Goal: Download file/media

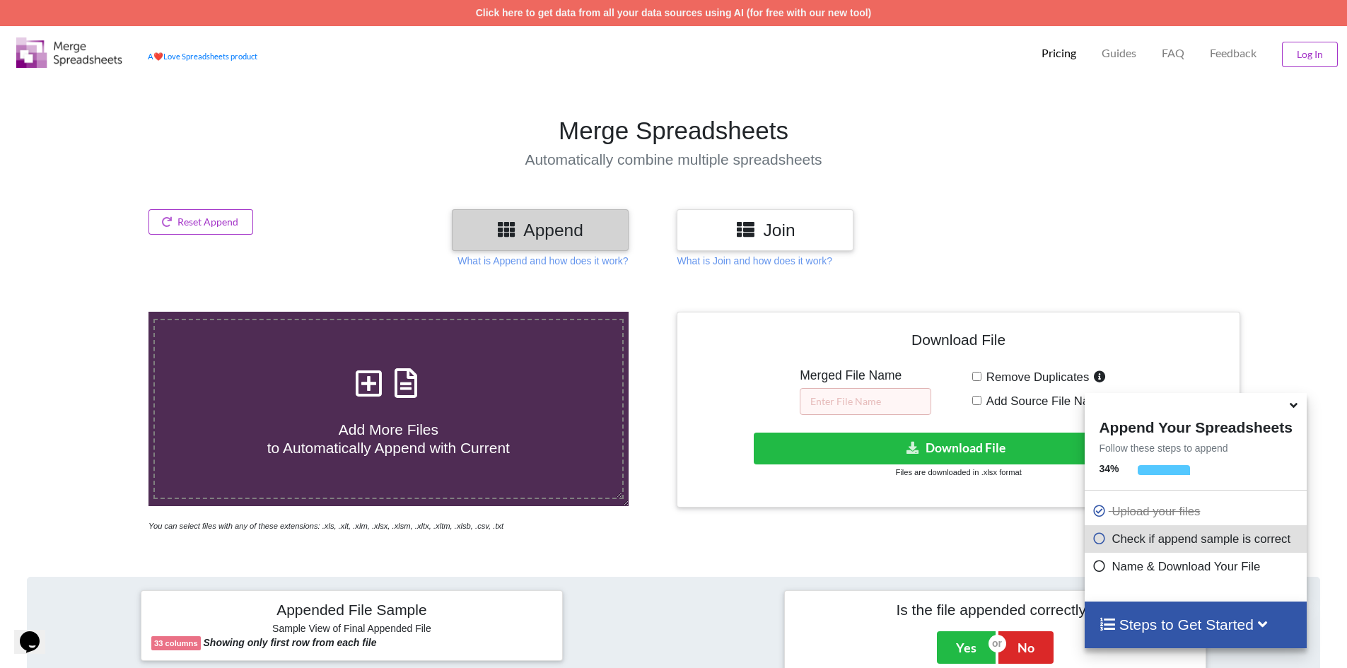
scroll to position [141, 0]
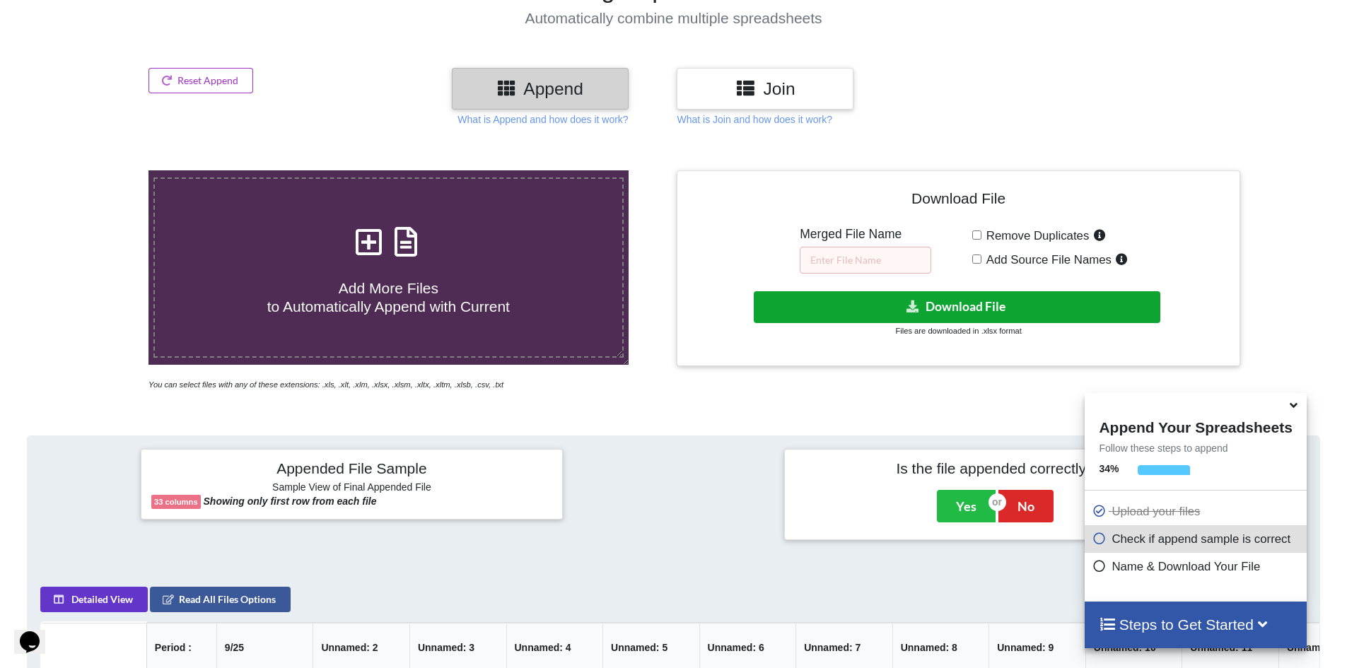
click at [885, 295] on button "Download File" at bounding box center [957, 307] width 407 height 32
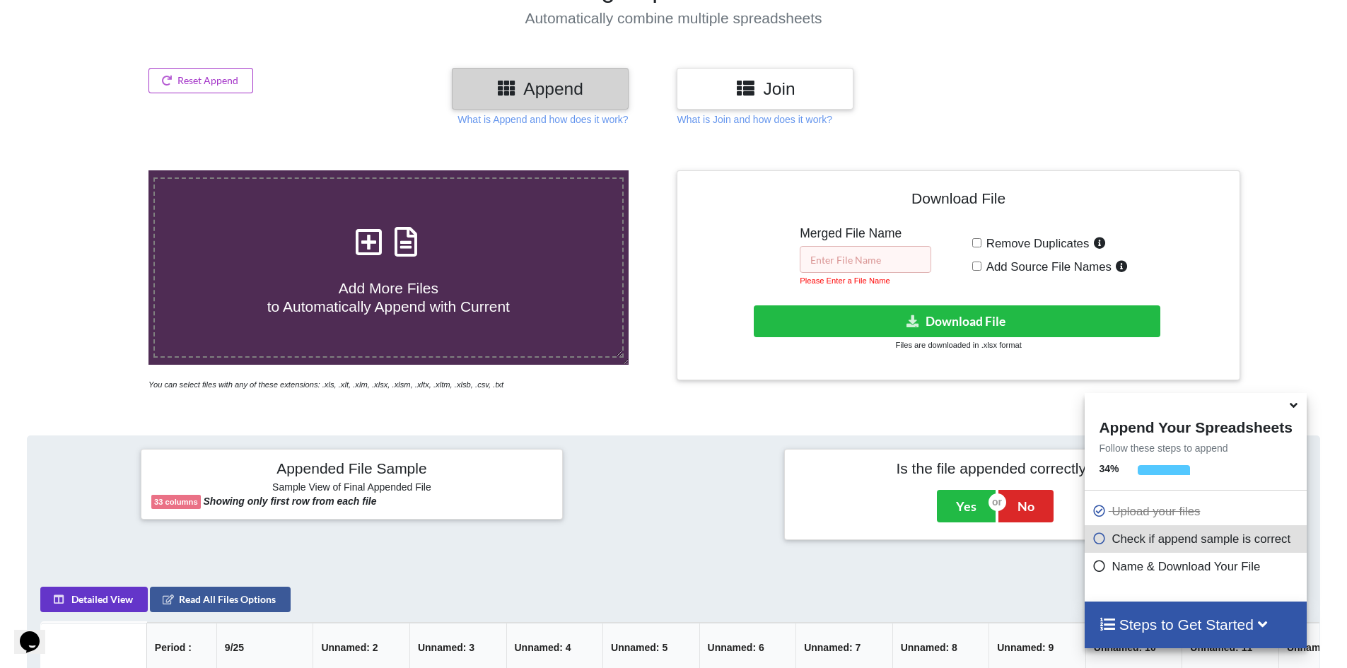
click at [883, 268] on input "text" at bounding box center [866, 259] width 132 height 27
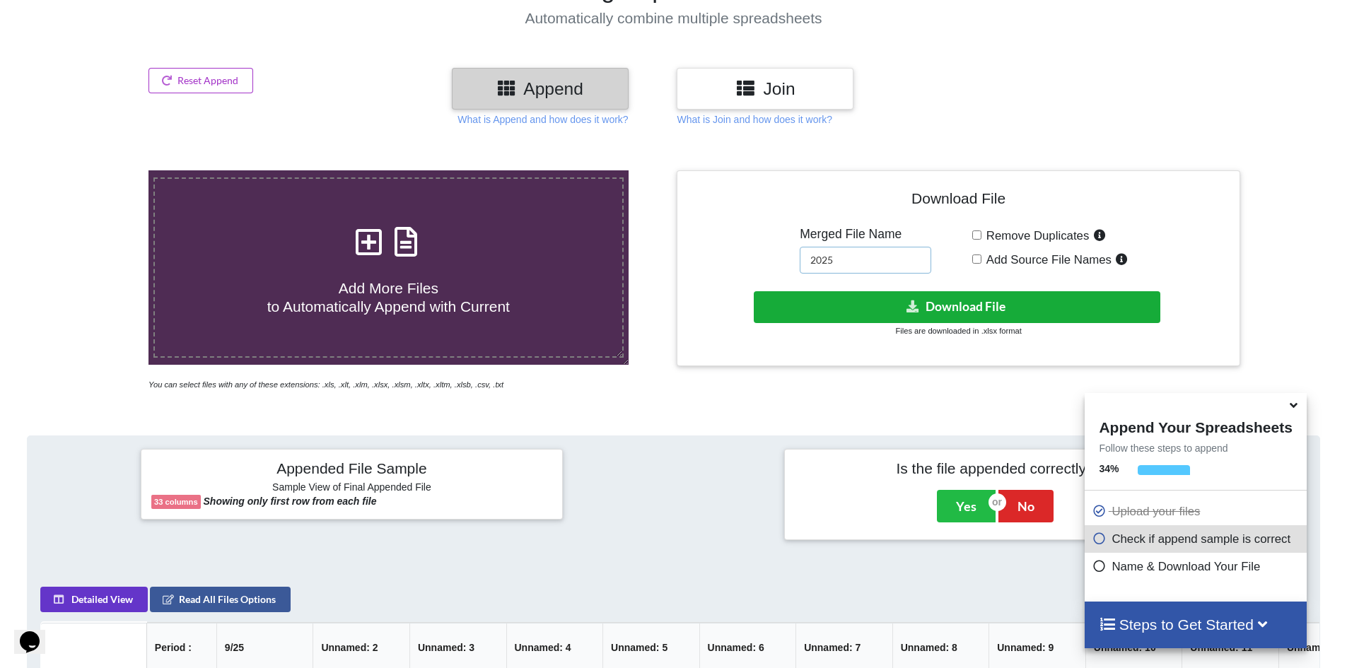
type input "2025"
click at [925, 318] on button "Download File" at bounding box center [957, 307] width 407 height 32
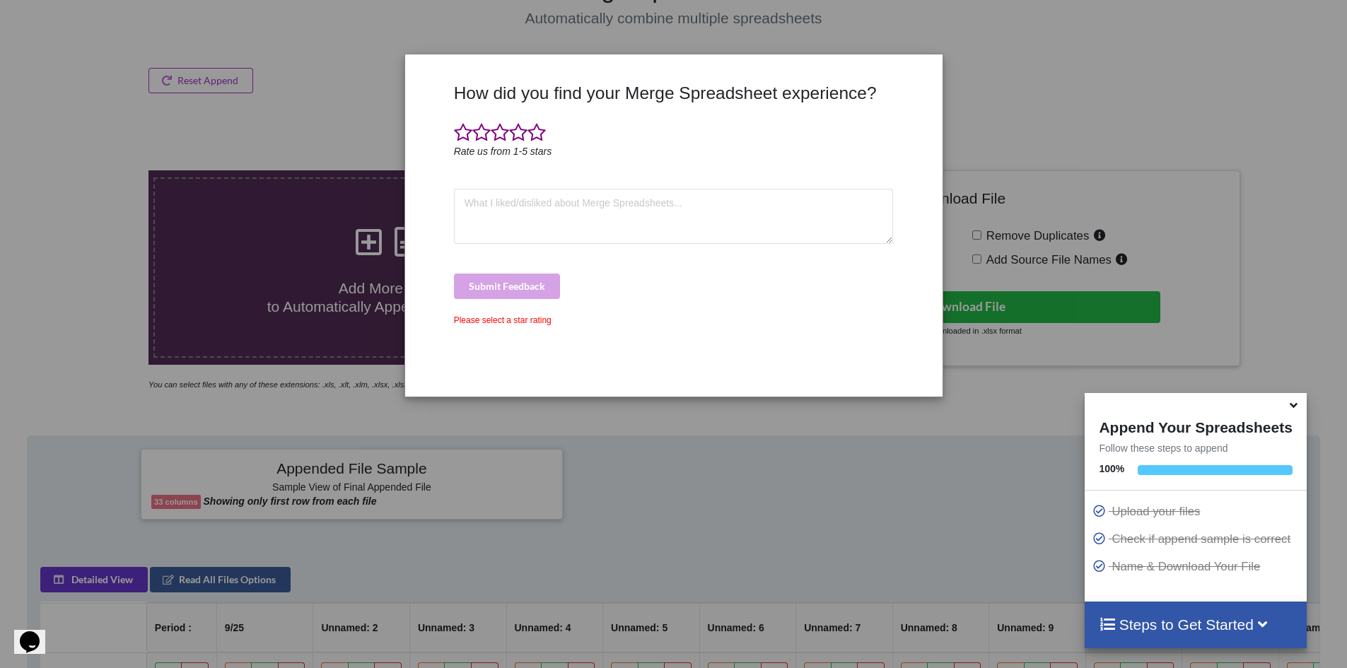
click at [468, 56] on div "How did you find your Merge Spreadsheet experience? Rate us from 1-5 stars Subm…" at bounding box center [673, 225] width 537 height 342
click at [459, 128] on span at bounding box center [463, 133] width 18 height 20
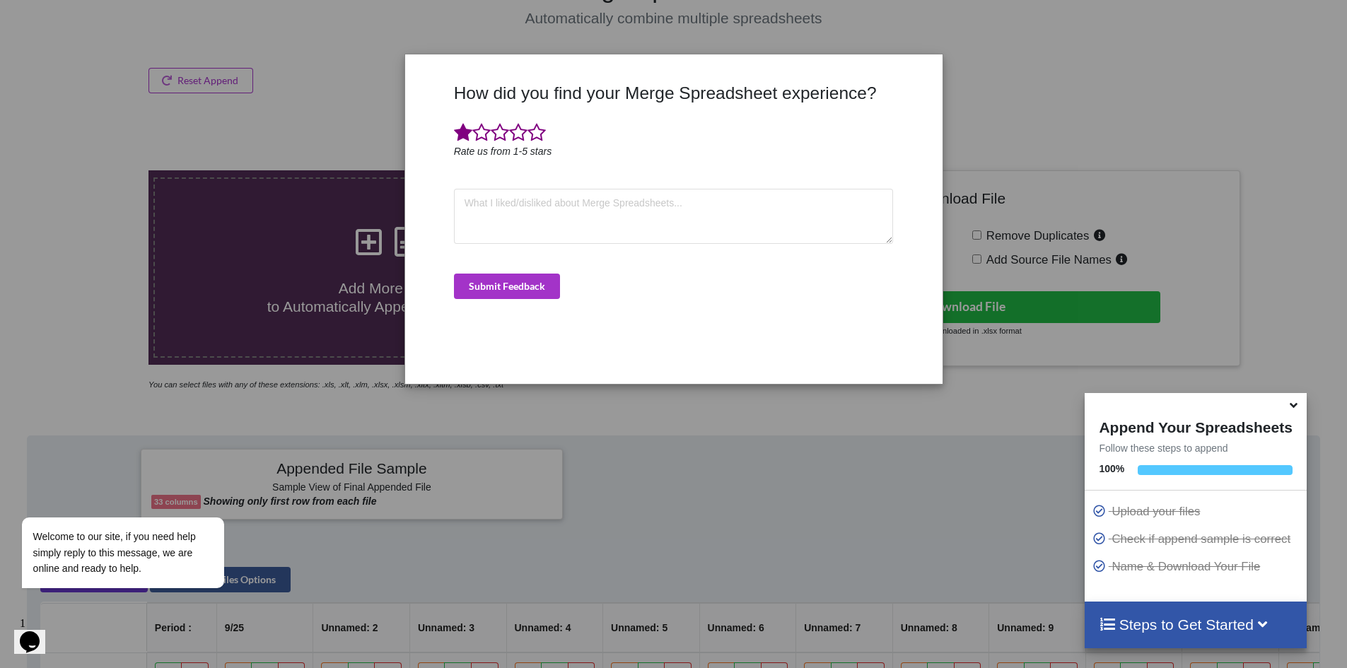
click at [805, 371] on div "How did you find your Merge Spreadsheet experience? Rate us from 1-5 stars Subm…" at bounding box center [673, 228] width 447 height 291
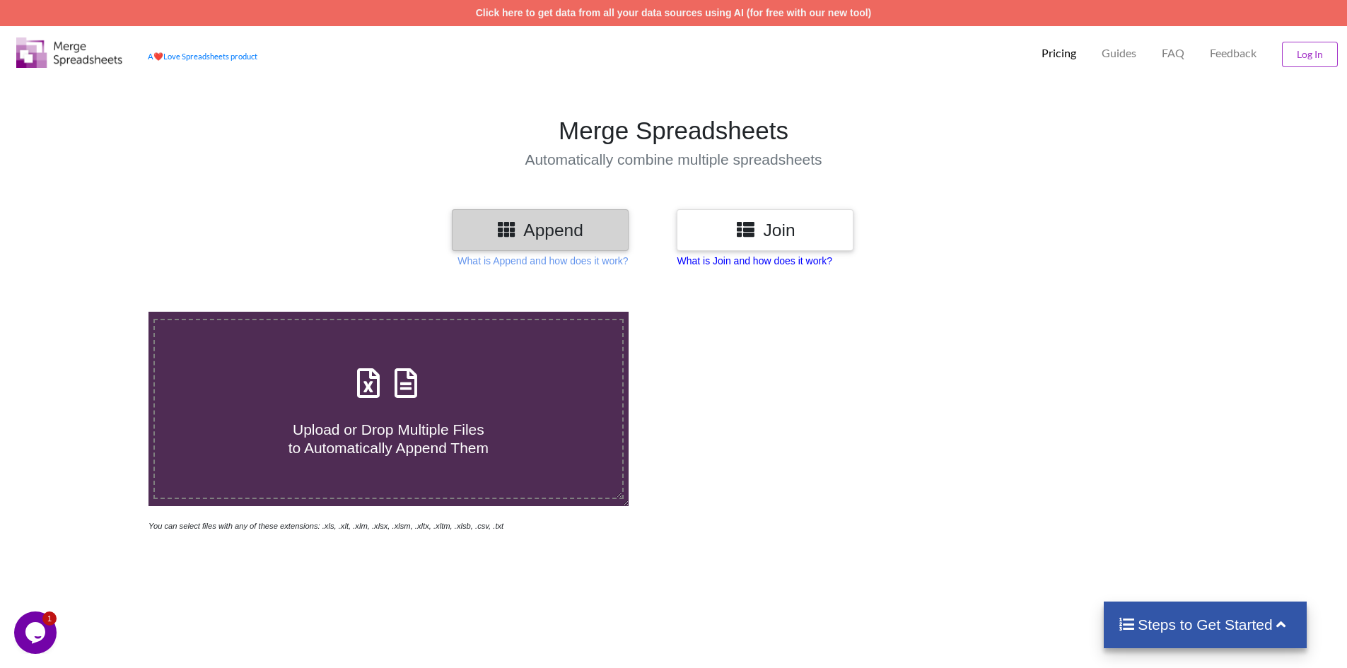
click at [765, 264] on p "What is Join and how does it work?" at bounding box center [754, 261] width 155 height 14
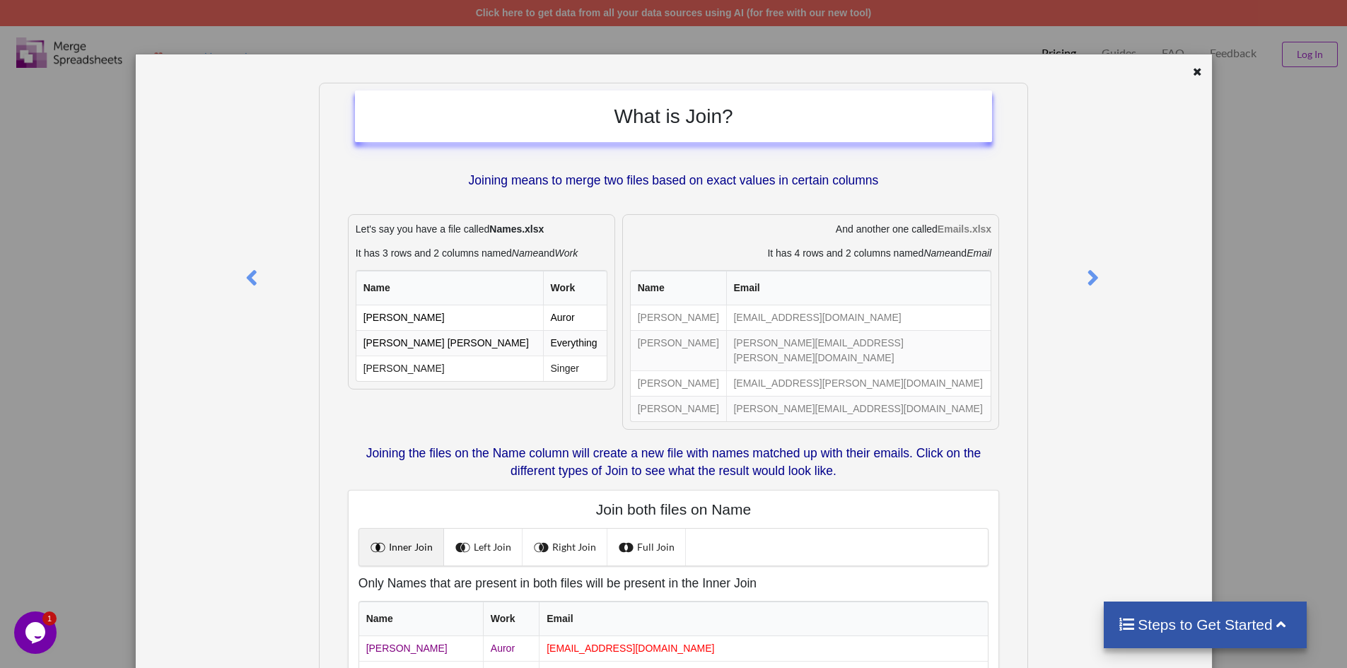
click at [1192, 72] on icon at bounding box center [1198, 70] width 12 height 10
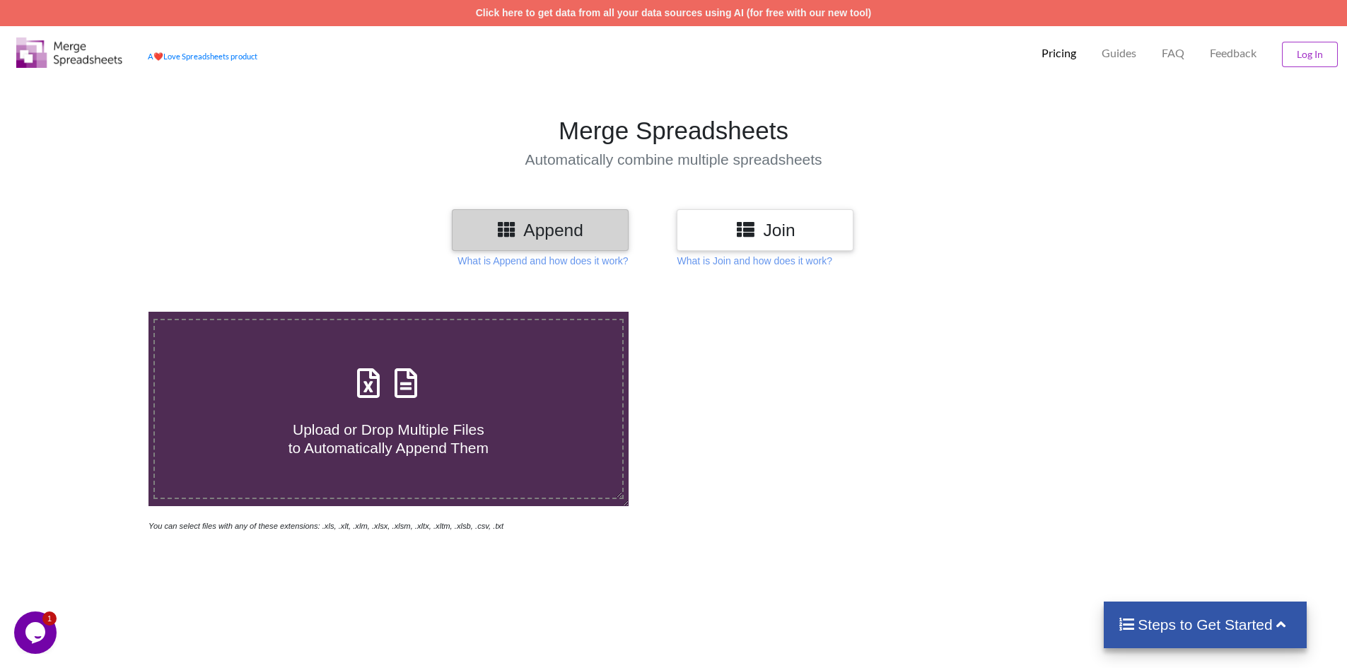
click at [557, 232] on h3 "Append" at bounding box center [540, 230] width 156 height 21
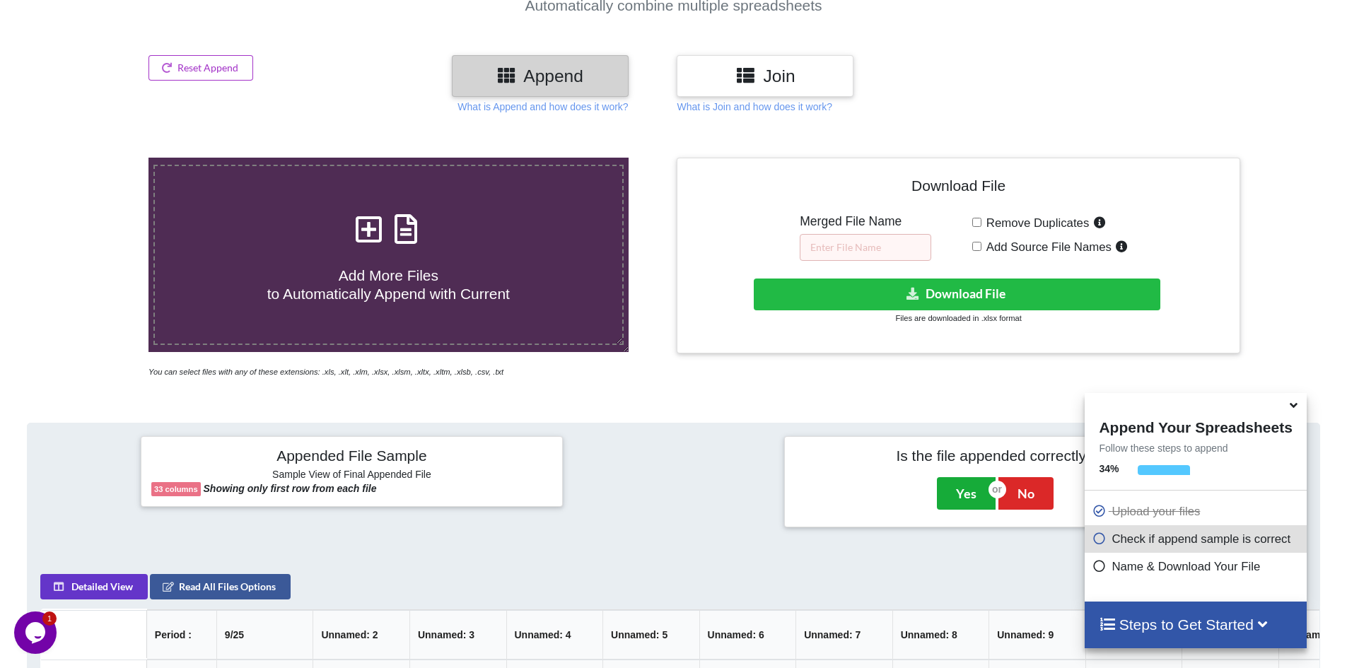
scroll to position [153, 0]
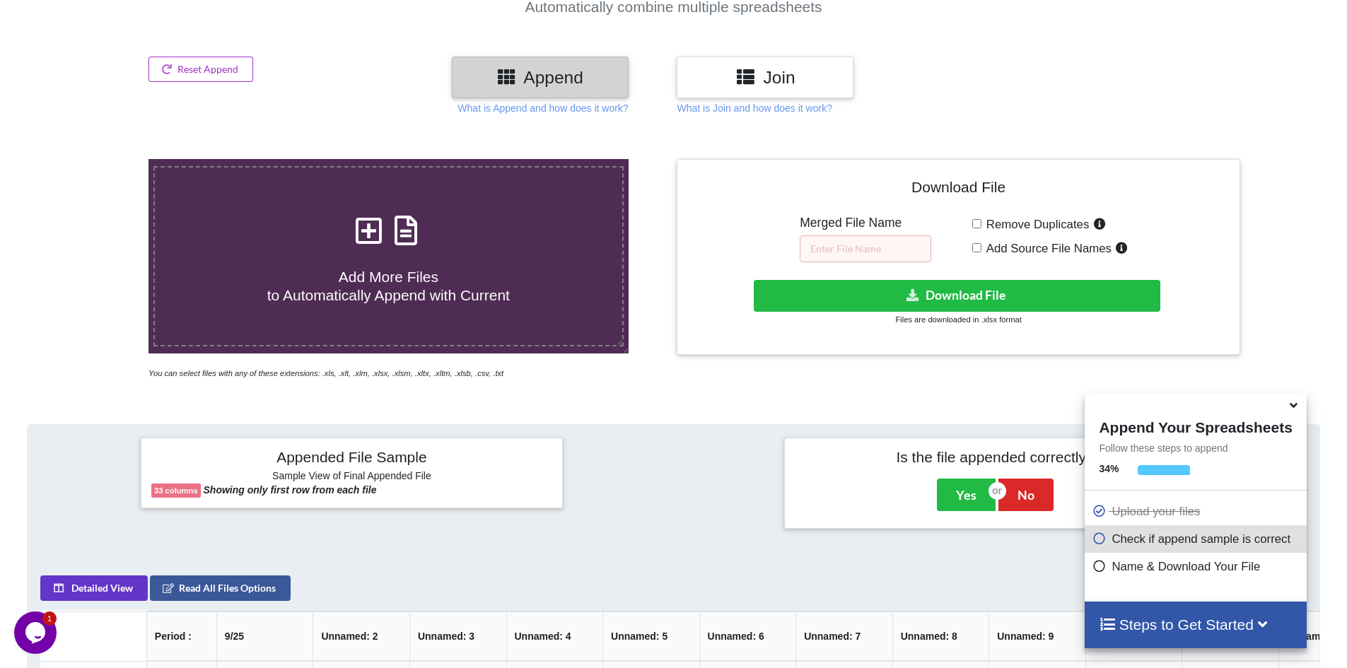
click at [758, 88] on h3 "Join" at bounding box center [765, 77] width 156 height 21
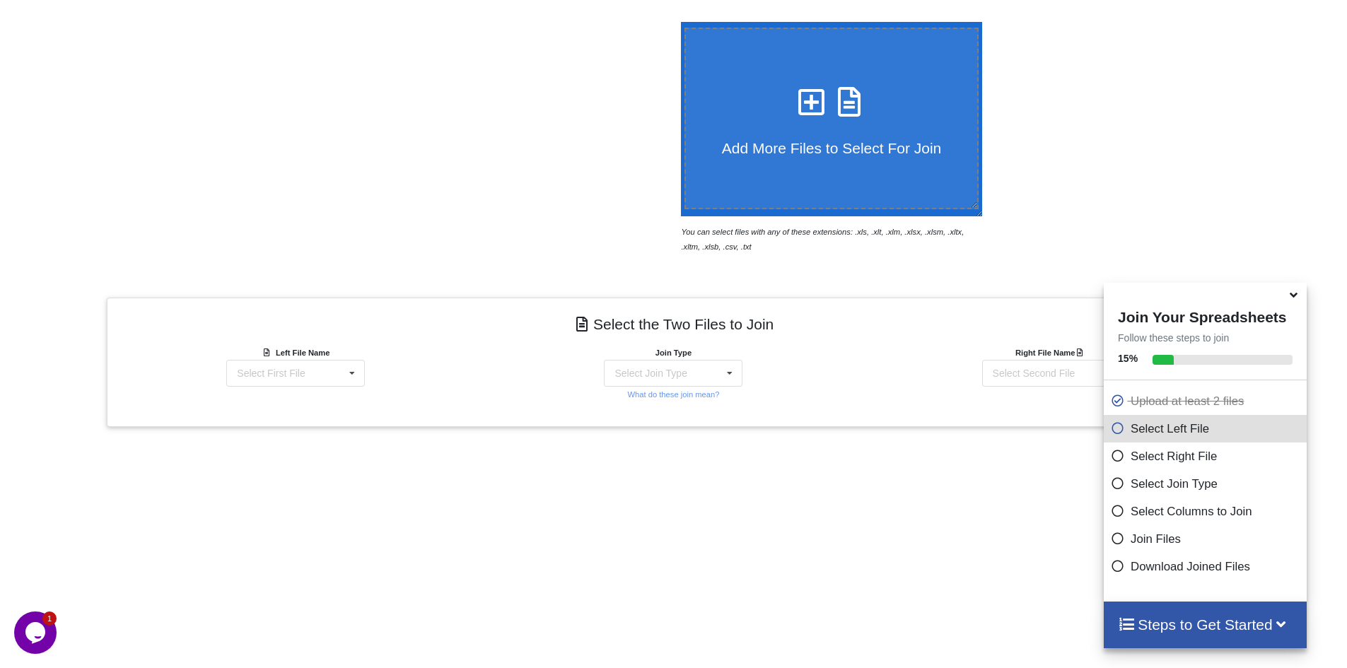
scroll to position [284, 0]
